Goal: Check status

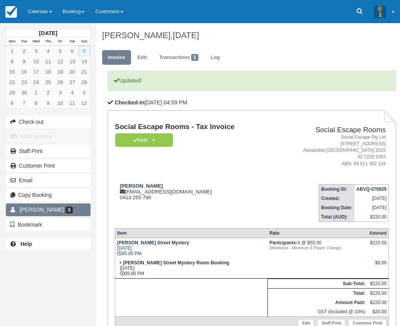
click at [66, 210] on span "3" at bounding box center [69, 210] width 7 height 7
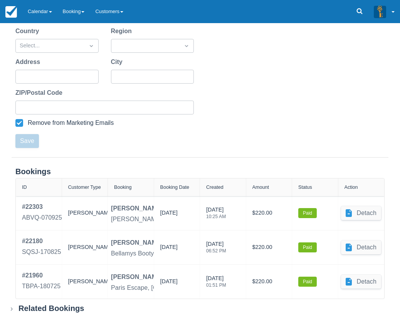
scroll to position [201, 0]
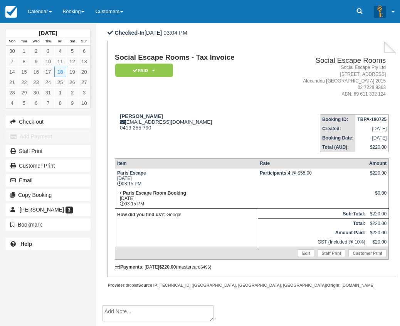
scroll to position [77, 0]
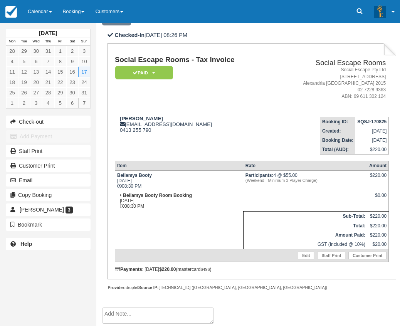
scroll to position [77, 0]
